Goal: Transaction & Acquisition: Purchase product/service

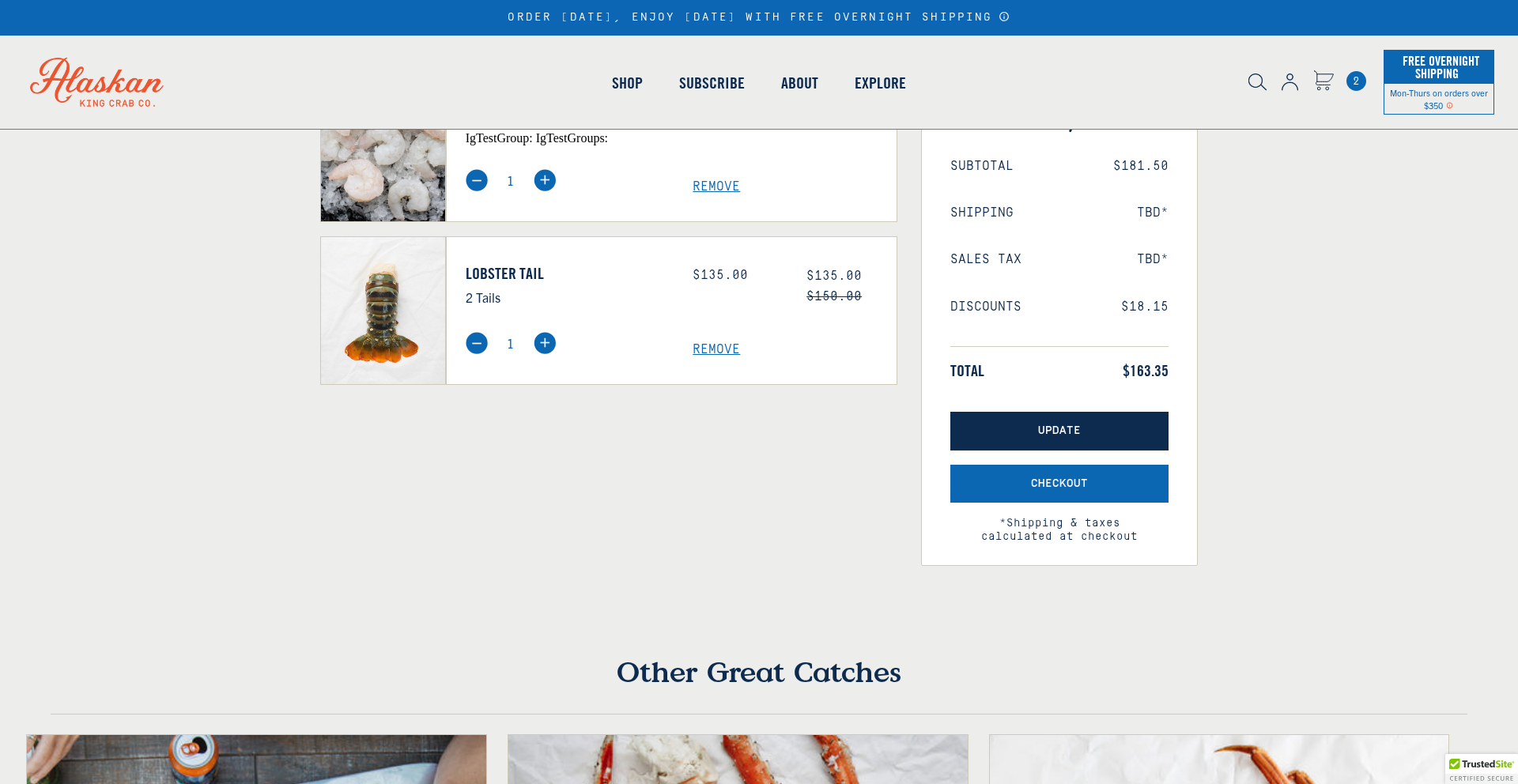
click at [1066, 438] on button "Update" at bounding box center [1060, 431] width 218 height 39
